Goal: Transaction & Acquisition: Purchase product/service

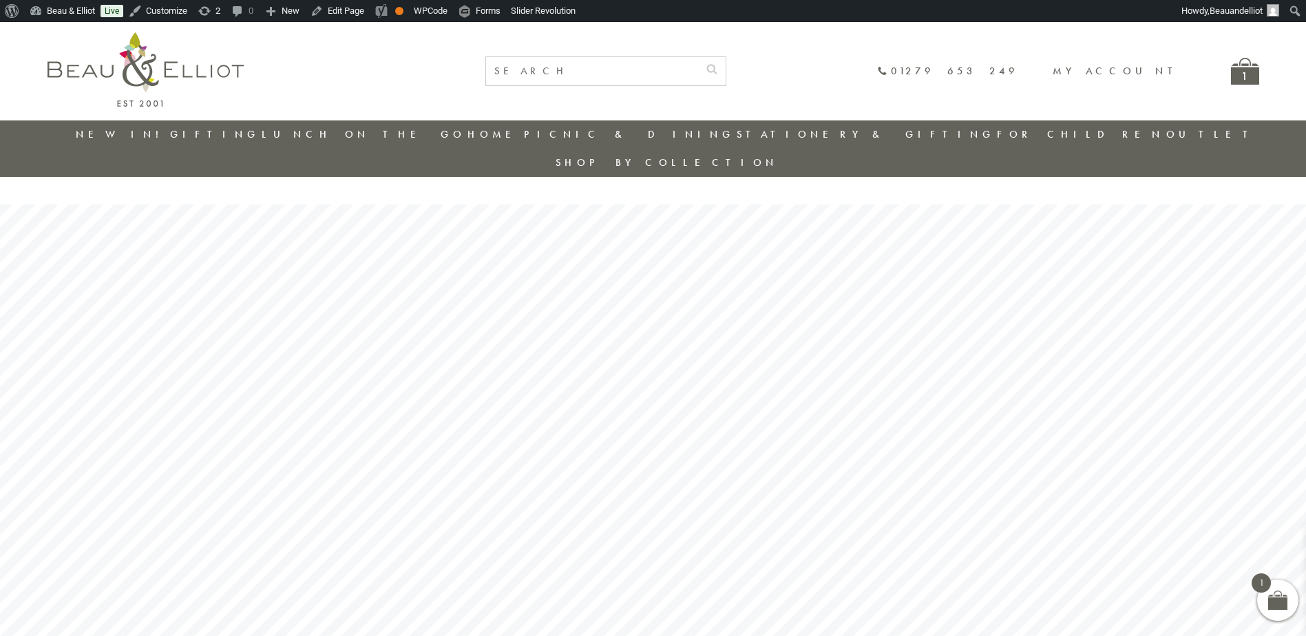
click at [1166, 126] on li "Outlet" at bounding box center [1212, 134] width 92 height 28
click at [1166, 140] on link "Outlet" at bounding box center [1212, 134] width 92 height 14
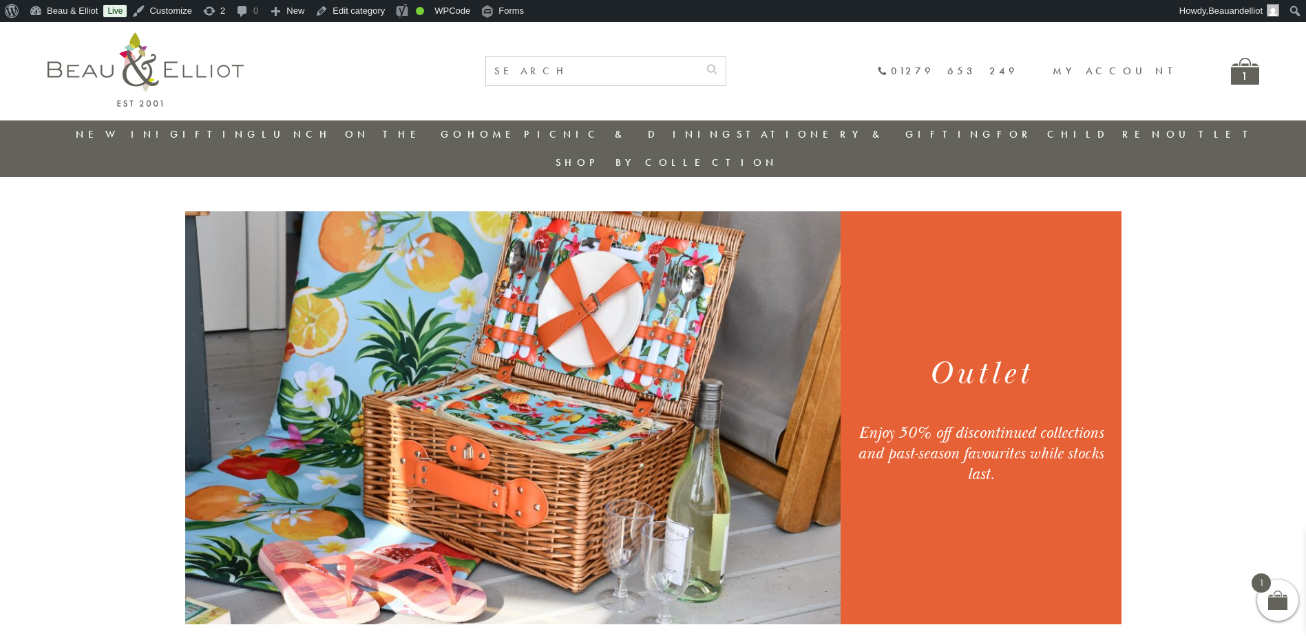
drag, startPoint x: 864, startPoint y: 405, endPoint x: 1014, endPoint y: 446, distance: 155.7
click at [1014, 446] on div "Enjoy 50% off discontinued collections and past-season favourites while stocks …" at bounding box center [980, 454] width 247 height 62
drag, startPoint x: 1014, startPoint y: 446, endPoint x: 915, endPoint y: 410, distance: 105.6
click at [924, 423] on div "Enjoy 50% off discontinued collections and past-season favourites while stocks …" at bounding box center [980, 454] width 247 height 62
drag, startPoint x: 854, startPoint y: 410, endPoint x: 1000, endPoint y: 450, distance: 152.0
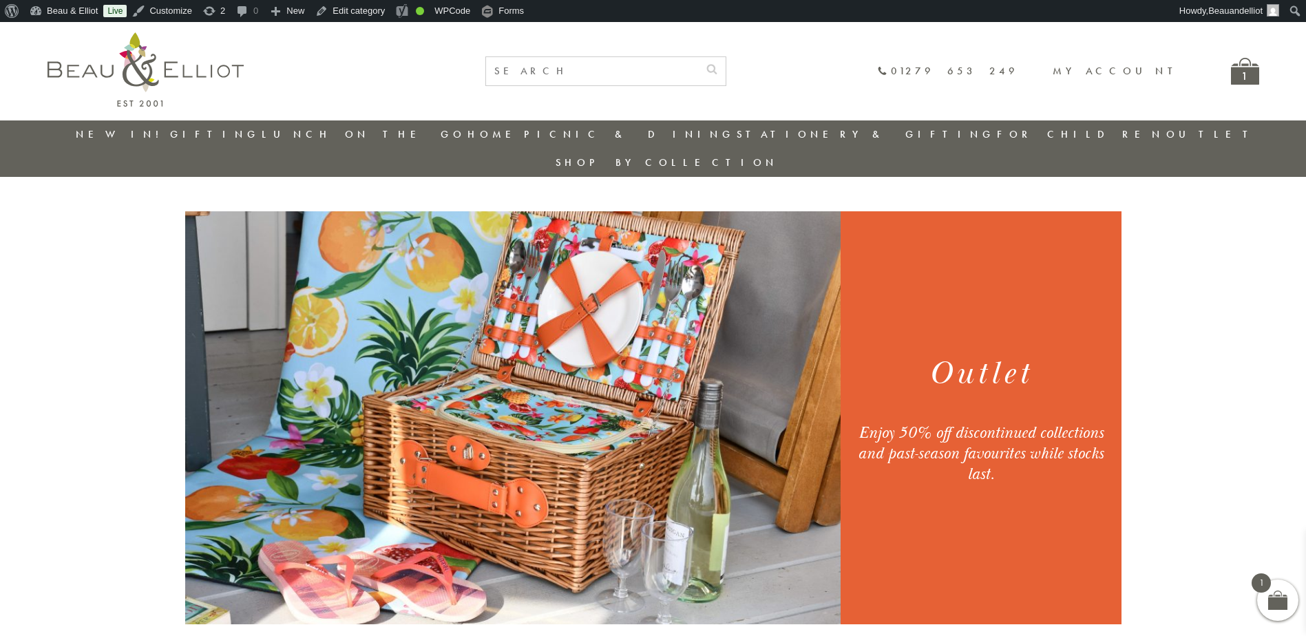
click at [1000, 450] on div "Outlet Enjoy 50% off discontinued collections and past-season favourites while …" at bounding box center [980, 418] width 275 height 257
copy div "Enjoy 50% off discontinued collections and past-season favourites while stocks …"
click at [1166, 132] on link "Outlet" at bounding box center [1212, 134] width 92 height 14
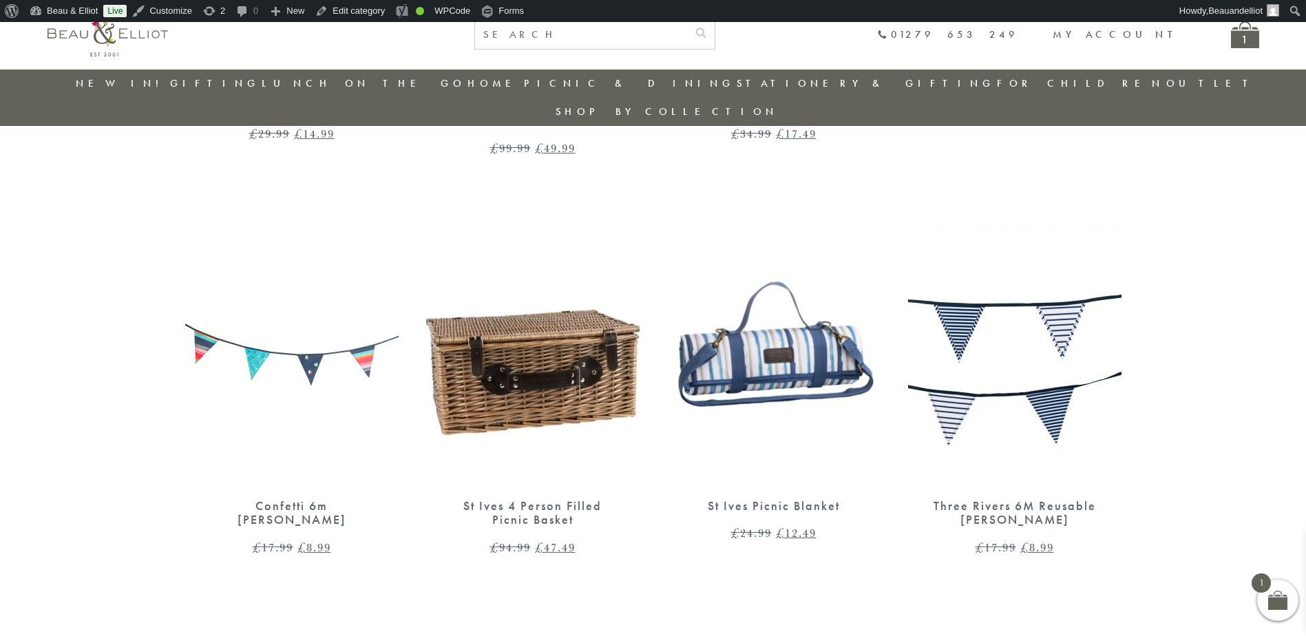
scroll to position [1279, 0]
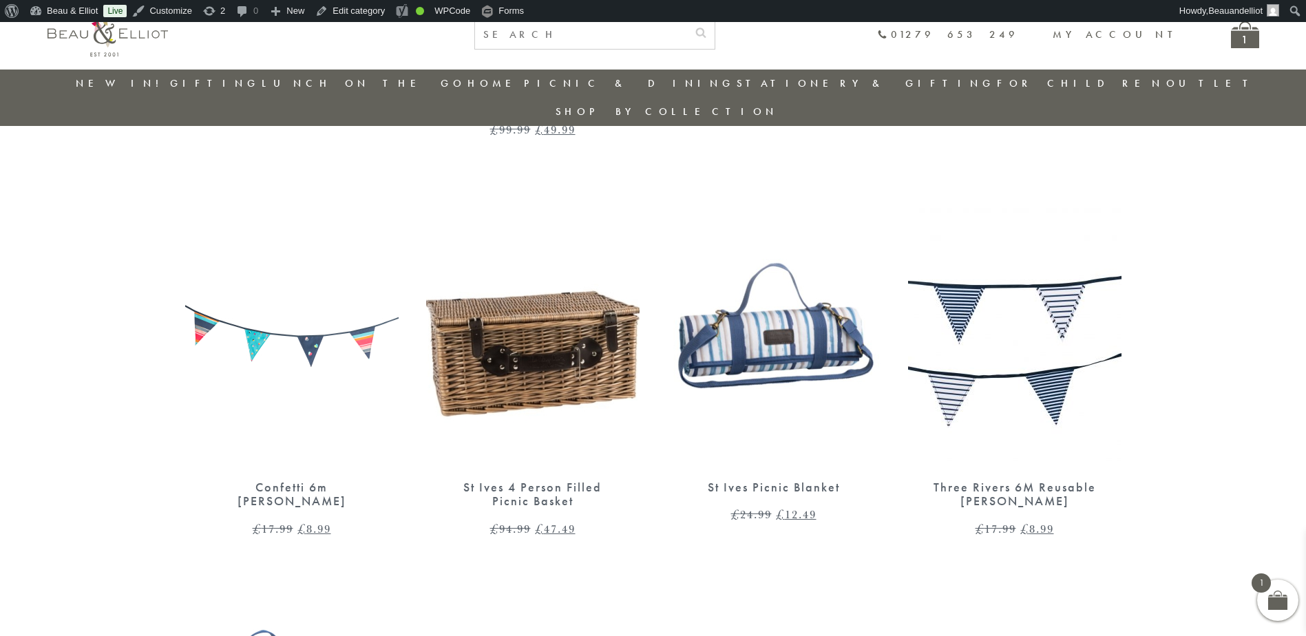
click at [1254, 322] on section "Confetti Wine Glass £ 6.99 Original price was: £6.99. £ 3.49 Current price is: …" at bounding box center [653, 384] width 1306 height 2038
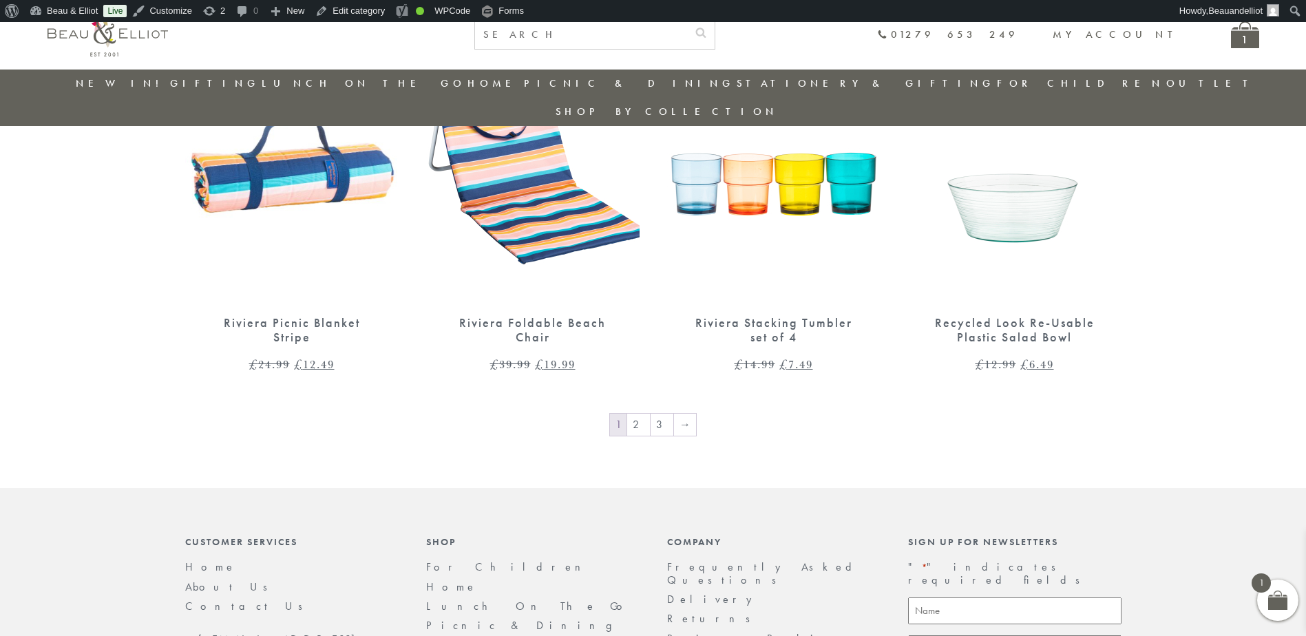
scroll to position [2243, 0]
